Goal: Task Accomplishment & Management: Use online tool/utility

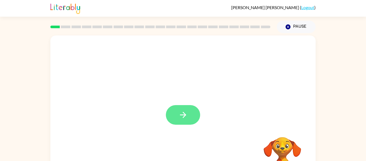
click at [195, 119] on button "button" at bounding box center [183, 115] width 34 height 20
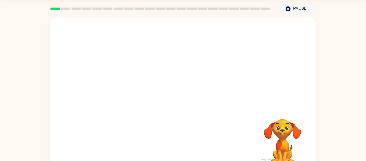
scroll to position [20, 0]
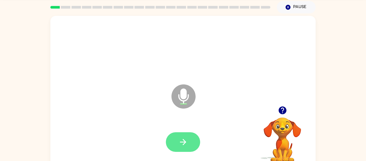
click at [190, 140] on button "button" at bounding box center [183, 142] width 34 height 20
click at [188, 137] on button "button" at bounding box center [183, 142] width 34 height 20
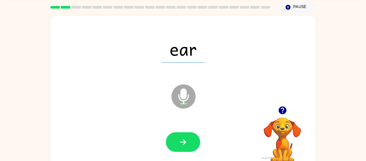
click at [188, 137] on button "button" at bounding box center [183, 142] width 34 height 20
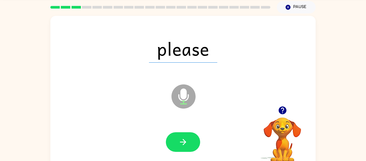
click at [188, 137] on button "button" at bounding box center [183, 142] width 34 height 20
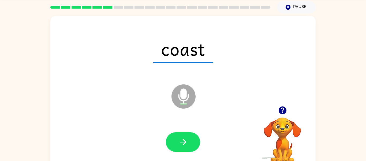
click at [188, 137] on button "button" at bounding box center [183, 142] width 34 height 20
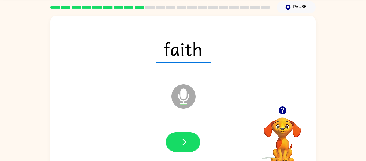
click at [188, 137] on button "button" at bounding box center [183, 142] width 34 height 20
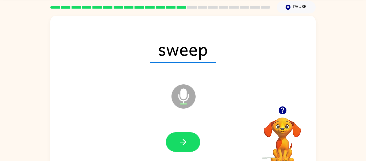
click at [188, 137] on button "button" at bounding box center [183, 142] width 34 height 20
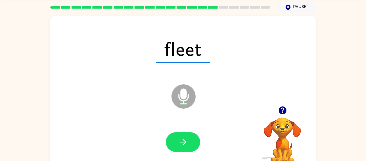
click at [188, 137] on button "button" at bounding box center [183, 142] width 34 height 20
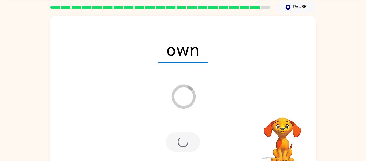
scroll to position [15, 0]
